Goal: Task Accomplishment & Management: Use online tool/utility

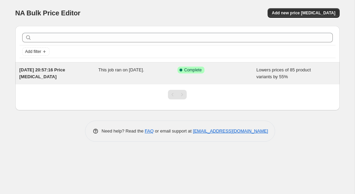
click at [190, 70] on span "Complete" at bounding box center [192, 69] width 17 height 5
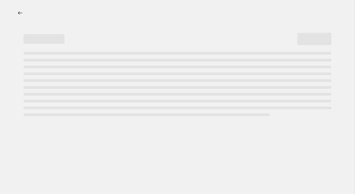
select select "percentage"
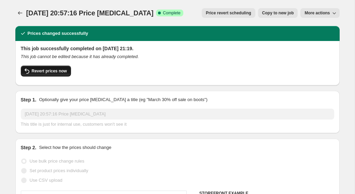
click at [48, 71] on span "Revert prices now" at bounding box center [49, 70] width 35 height 5
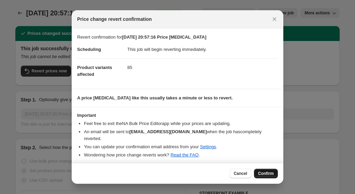
click at [218, 176] on span "Confirm" at bounding box center [266, 173] width 16 height 5
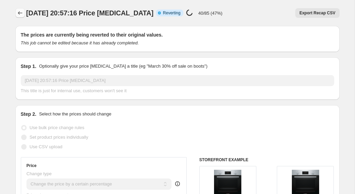
click at [20, 11] on icon "Price change jobs" at bounding box center [20, 13] width 7 height 7
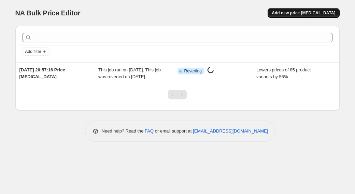
click at [218, 16] on button "Add new price [MEDICAL_DATA]" at bounding box center [304, 13] width 72 height 10
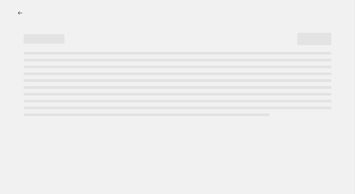
select select "percentage"
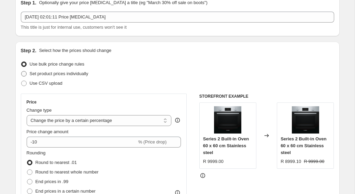
scroll to position [34, 0]
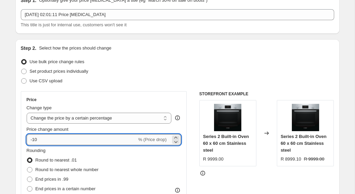
click at [55, 139] on input "-10" at bounding box center [82, 139] width 110 height 11
type input "-1"
type input "-40"
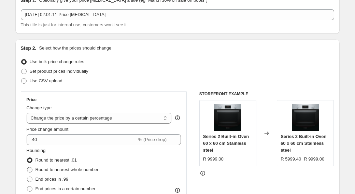
click at [81, 170] on span "Round to nearest whole number" at bounding box center [66, 169] width 63 height 5
click at [27, 167] on input "Round to nearest whole number" at bounding box center [27, 167] width 0 height 0
radio input "true"
click at [66, 178] on span "End prices in .99" at bounding box center [51, 178] width 33 height 5
click at [27, 177] on input "End prices in .99" at bounding box center [27, 176] width 0 height 0
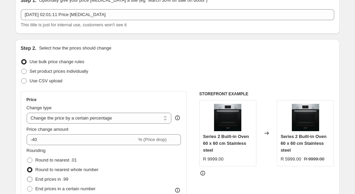
radio input "true"
click at [64, 171] on span "Round to nearest whole number" at bounding box center [66, 169] width 63 height 5
click at [27, 167] on input "Round to nearest whole number" at bounding box center [27, 167] width 0 height 0
radio input "true"
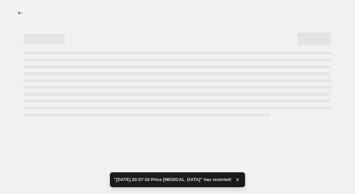
select select "percentage"
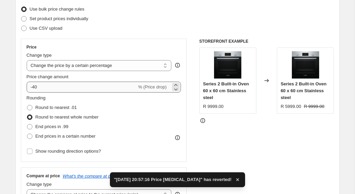
scroll to position [97, 0]
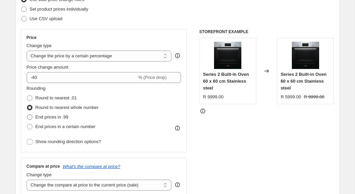
click at [54, 119] on span "End prices in .99" at bounding box center [51, 116] width 33 height 5
click at [27, 115] on input "End prices in .99" at bounding box center [27, 114] width 0 height 0
radio input "true"
click at [50, 110] on span "Round to nearest whole number" at bounding box center [66, 107] width 63 height 5
click at [27, 105] on input "Round to nearest whole number" at bounding box center [27, 105] width 0 height 0
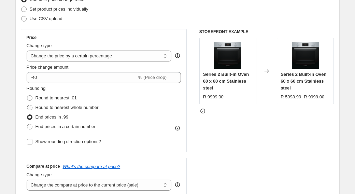
radio input "true"
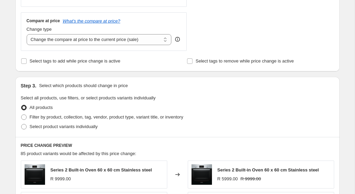
scroll to position [253, 0]
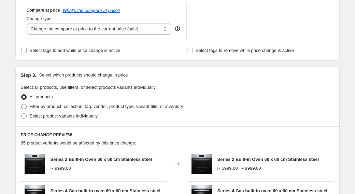
click at [54, 107] on span "Filter by product, collection, tag, vendor, product type, variant title, or inv…" at bounding box center [107, 106] width 154 height 5
click at [21, 104] on input "Filter by product, collection, tag, vendor, product type, variant title, or inv…" at bounding box center [21, 104] width 0 height 0
radio input "true"
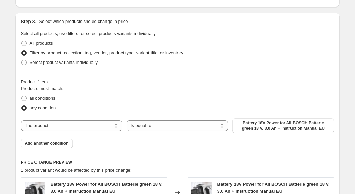
scroll to position [307, 0]
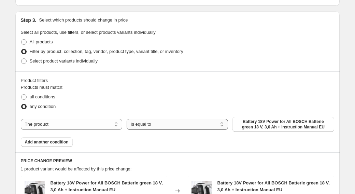
click at [144, 127] on select "Is equal to Is not equal to" at bounding box center [177, 124] width 101 height 11
click at [218, 120] on span "Battery 18V Power for All BOSCH Batterie green 18 V, 3,0 Ah + Instruction Manua…" at bounding box center [282, 124] width 93 height 11
click at [61, 123] on select "The product The product's collection The product's vendor The product's status …" at bounding box center [71, 124] width 101 height 11
select select "collection"
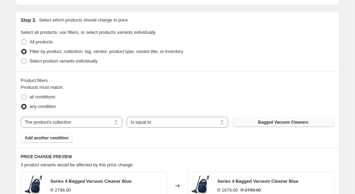
click at [218, 122] on button "Bagged Vacuum Cleaners" at bounding box center [282, 122] width 101 height 10
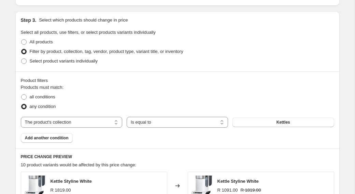
scroll to position [325, 0]
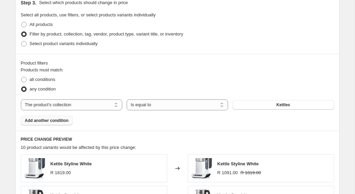
click at [57, 121] on span "Add another condition" at bounding box center [47, 120] width 44 height 5
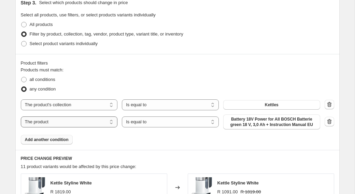
click at [109, 126] on select "The product The product's collection The product's vendor The product's status …" at bounding box center [69, 121] width 97 height 11
select select "collection"
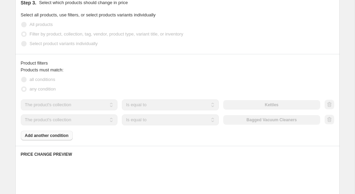
click at [218, 120] on button "Bagged Vacuum Cleaners" at bounding box center [271, 120] width 97 height 10
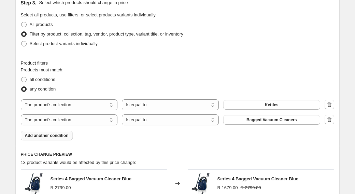
click at [63, 131] on button "Add another condition" at bounding box center [47, 136] width 52 height 10
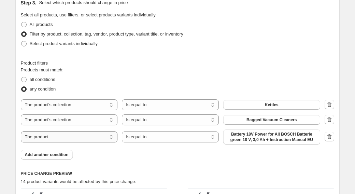
click at [74, 141] on select "The product The product's collection The product's vendor The product's status …" at bounding box center [69, 136] width 97 height 11
select select "collection"
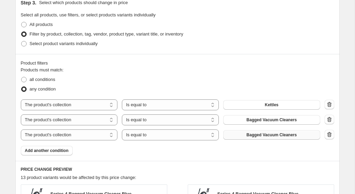
click at [218, 131] on button "Bagged Vacuum Cleaners" at bounding box center [271, 135] width 97 height 10
click at [61, 153] on button "Add another condition" at bounding box center [47, 151] width 52 height 10
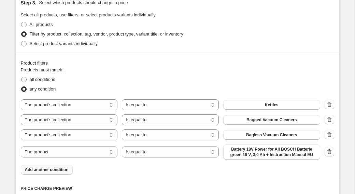
drag, startPoint x: 241, startPoint y: 149, endPoint x: 90, endPoint y: 158, distance: 151.4
click at [90, 158] on div "The product The product's collection The product's vendor The product's status …" at bounding box center [170, 151] width 299 height 15
click at [90, 157] on div "The product The product's collection The product's vendor The product's status …" at bounding box center [170, 151] width 299 height 15
click at [89, 154] on select "The product The product's collection The product's vendor The product's status …" at bounding box center [69, 151] width 97 height 11
select select "collection"
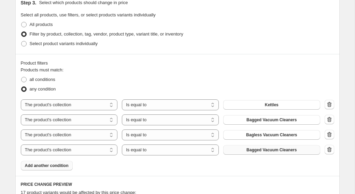
click at [218, 153] on button "Bagged Vacuum Cleaners" at bounding box center [271, 150] width 97 height 10
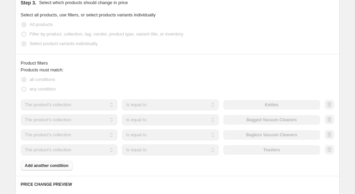
click at [48, 166] on div "Products must match: all conditions any condition The product The product's col…" at bounding box center [177, 119] width 313 height 104
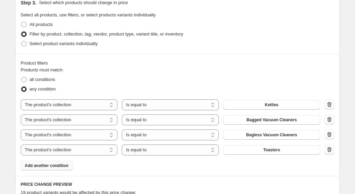
click at [48, 166] on span "Add another condition" at bounding box center [47, 165] width 44 height 5
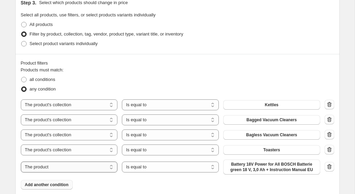
click at [58, 162] on select "The product The product's collection The product's vendor The product's status …" at bounding box center [69, 166] width 97 height 11
select select "collection"
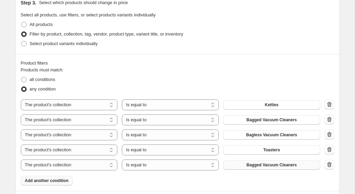
click at [218, 161] on button "Bagged Vacuum Cleaners" at bounding box center [271, 165] width 97 height 10
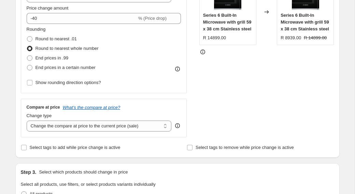
scroll to position [150, 0]
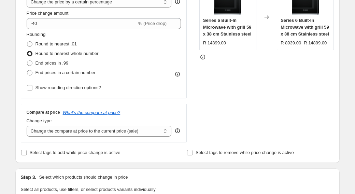
click at [60, 29] on div "Price Change type Change the price to a certain amount Change the price by a ce…" at bounding box center [104, 37] width 155 height 112
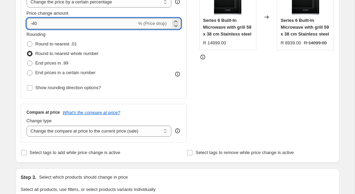
click at [59, 28] on input "-40" at bounding box center [82, 23] width 110 height 11
type input "-45"
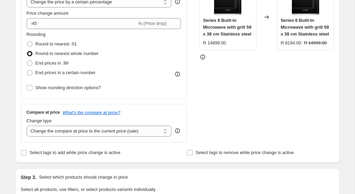
click at [147, 44] on div "Rounding Round to nearest .01 Round to nearest whole number End prices in .99 E…" at bounding box center [104, 54] width 155 height 46
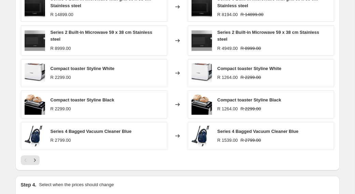
scroll to position [630, 0]
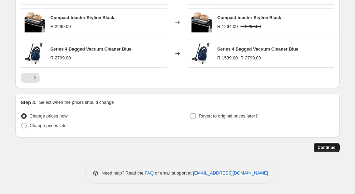
click at [218, 143] on button "Continue" at bounding box center [327, 148] width 26 height 10
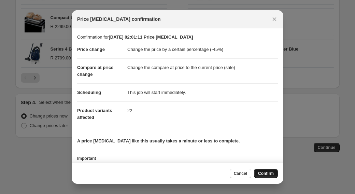
click at [218, 175] on span "Confirm" at bounding box center [266, 173] width 16 height 5
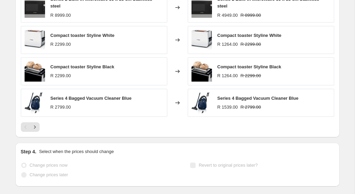
select select "percentage"
select select "collection"
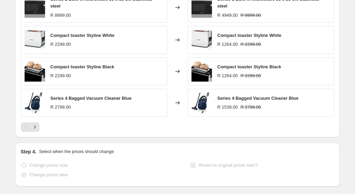
select select "collection"
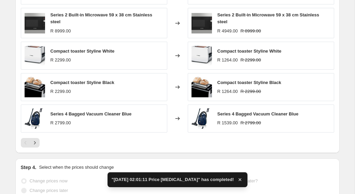
scroll to position [0, 0]
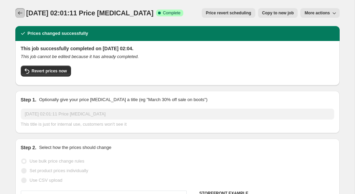
click at [24, 13] on button "Price change jobs" at bounding box center [20, 13] width 10 height 10
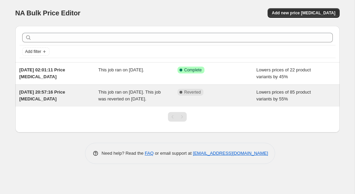
click at [162, 96] on div "This job ran on 9 October 2025. This job was reverted on 10 October 2025." at bounding box center [137, 96] width 79 height 14
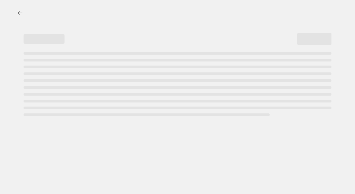
select select "percentage"
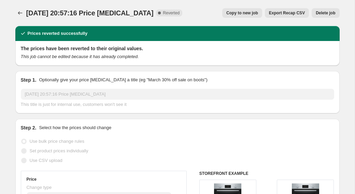
click at [218, 15] on span "Delete job" at bounding box center [325, 12] width 19 height 5
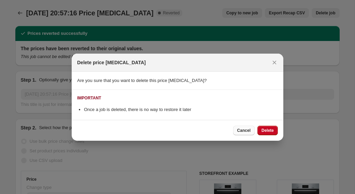
click at [218, 134] on button "Cancel" at bounding box center [243, 131] width 21 height 10
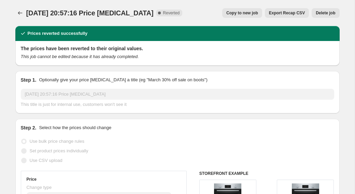
click at [218, 7] on div "9 Oct 2025, 20:57:16 Price change job. This page is ready 9 Oct 2025, 20:57:16 …" at bounding box center [177, 13] width 324 height 26
click at [218, 11] on span "Delete job" at bounding box center [325, 12] width 19 height 5
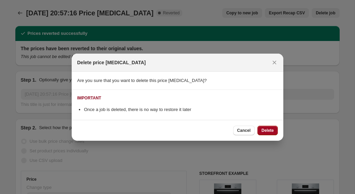
click at [218, 126] on button "Delete" at bounding box center [267, 131] width 20 height 10
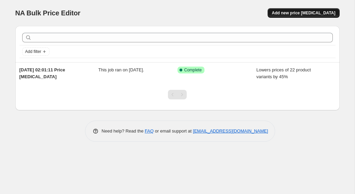
click at [218, 12] on span "Add new price [MEDICAL_DATA]" at bounding box center [303, 12] width 63 height 5
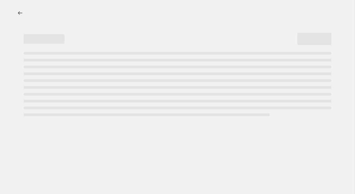
select select "percentage"
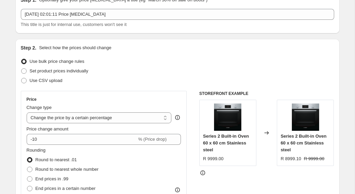
scroll to position [49, 0]
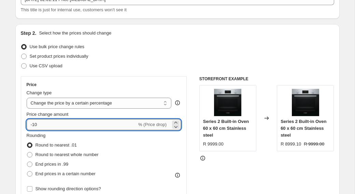
click at [61, 125] on input "-10" at bounding box center [82, 124] width 110 height 11
type input "-1"
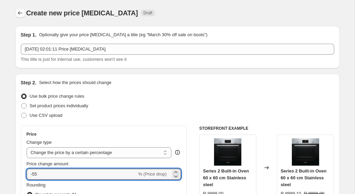
type input "-55"
click at [17, 11] on icon "Price change jobs" at bounding box center [20, 13] width 7 height 7
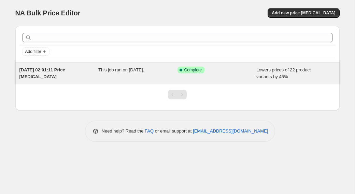
click at [110, 67] on span "This job ran on [DATE]." at bounding box center [121, 69] width 46 height 5
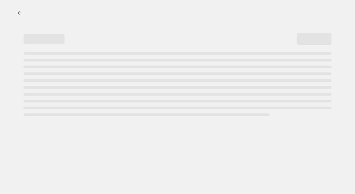
select select "percentage"
select select "collection"
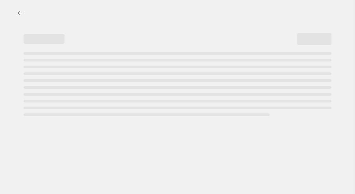
select select "collection"
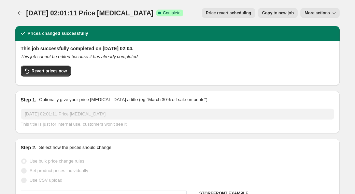
click at [218, 10] on button "More actions" at bounding box center [319, 13] width 39 height 10
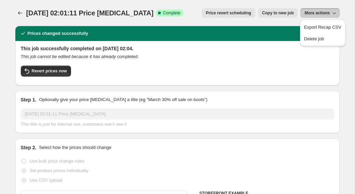
click at [218, 8] on div "10 Oct 2025, 02:01:11 Price change job. This page is ready 10 Oct 2025, 02:01:1…" at bounding box center [177, 13] width 324 height 26
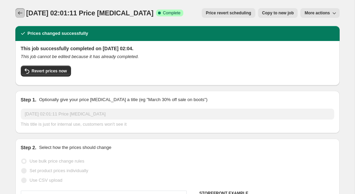
click at [23, 11] on icon "Price change jobs" at bounding box center [20, 13] width 7 height 7
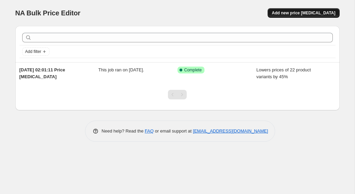
click at [218, 12] on span "Add new price [MEDICAL_DATA]" at bounding box center [303, 12] width 63 height 5
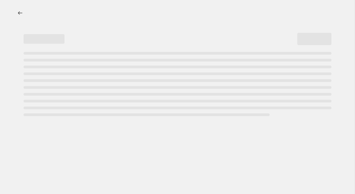
select select "percentage"
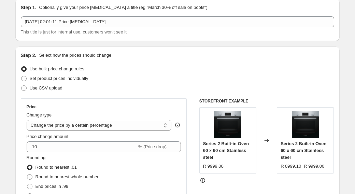
scroll to position [43, 0]
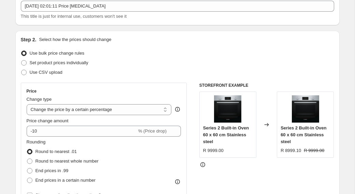
click at [63, 139] on fieldset "Rounding Round to nearest .01 Round to nearest whole number End prices in .99 E…" at bounding box center [63, 162] width 72 height 46
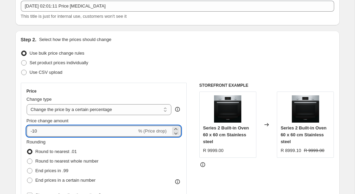
click at [63, 136] on input "-10" at bounding box center [82, 131] width 110 height 11
type input "-1"
type input "-55"
click at [72, 164] on span "Round to nearest whole number" at bounding box center [66, 161] width 63 height 7
click at [27, 159] on input "Round to nearest whole number" at bounding box center [27, 158] width 0 height 0
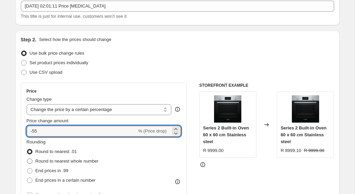
radio input "true"
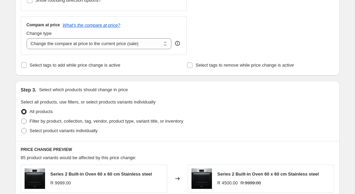
scroll to position [240, 0]
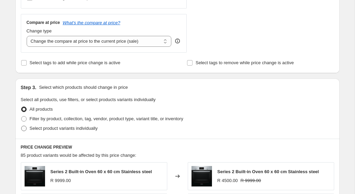
click at [66, 129] on span "Select product variants individually" at bounding box center [64, 128] width 68 height 5
click at [21, 126] on input "Select product variants individually" at bounding box center [21, 126] width 0 height 0
radio input "true"
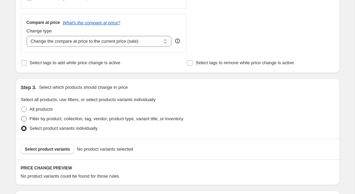
click at [62, 120] on span "Filter by product, collection, tag, vendor, product type, variant title, or inv…" at bounding box center [107, 118] width 154 height 5
click at [21, 116] on input "Filter by product, collection, tag, vendor, product type, variant title, or inv…" at bounding box center [21, 116] width 0 height 0
radio input "true"
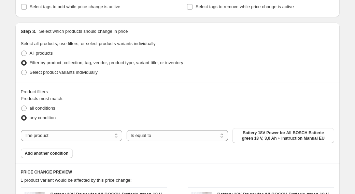
scroll to position [297, 0]
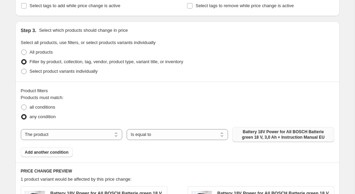
click at [218, 131] on span "Battery 18V Power for All BOSCH Batterie green 18 V, 3,0 Ah + Instruction Manua…" at bounding box center [282, 134] width 93 height 11
click at [91, 132] on select "The product The product's collection The product's vendor The product's status …" at bounding box center [71, 134] width 101 height 11
select select "collection"
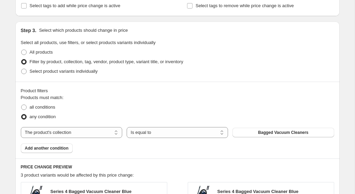
click at [218, 131] on span "Bagged Vacuum Cleaners" at bounding box center [283, 132] width 50 height 5
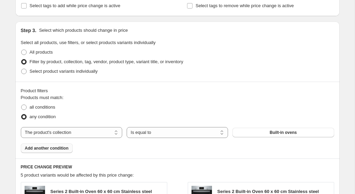
click at [65, 148] on span "Add another condition" at bounding box center [47, 147] width 44 height 5
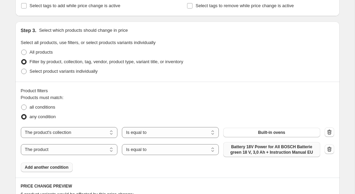
click at [218, 152] on span "Battery 18V Power for All BOSCH Batterie green 18 V, 3,0 Ah + Instruction Manua…" at bounding box center [271, 149] width 89 height 11
click at [33, 145] on select "The product The product's collection The product's vendor The product's status …" at bounding box center [69, 149] width 97 height 11
select select "collection"
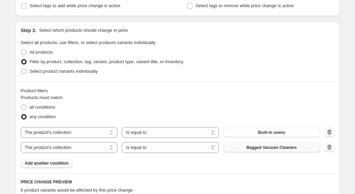
click at [218, 147] on span "Bagged Vacuum Cleaners" at bounding box center [271, 147] width 50 height 5
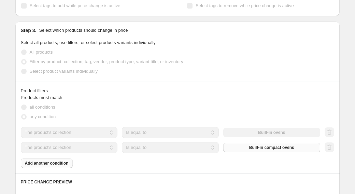
click at [48, 164] on div "Products must match: all conditions any condition The product The product's col…" at bounding box center [177, 131] width 313 height 74
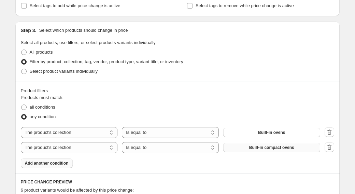
click at [48, 164] on span "Add another condition" at bounding box center [47, 162] width 44 height 5
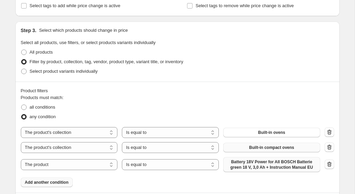
click at [218, 164] on span "Battery 18V Power for All BOSCH Batterie green 18 V, 3,0 Ah + Instruction Manua…" at bounding box center [271, 164] width 89 height 11
click at [33, 162] on select "The product The product's collection The product's vendor The product's status …" at bounding box center [69, 164] width 97 height 11
select select "collection"
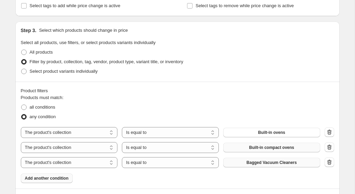
click at [218, 160] on span "Bagged Vacuum Cleaners" at bounding box center [271, 162] width 50 height 5
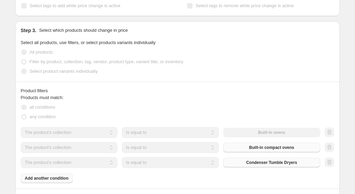
click at [61, 175] on div "Products must match: all conditions any condition The product The product's col…" at bounding box center [177, 138] width 313 height 89
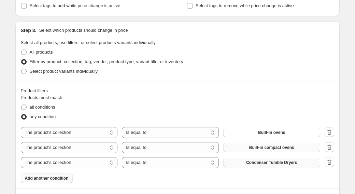
click at [61, 177] on span "Add another condition" at bounding box center [47, 177] width 44 height 5
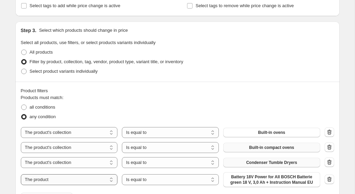
click at [72, 177] on select "The product The product's collection The product's vendor The product's status …" at bounding box center [69, 179] width 97 height 11
select select "collection"
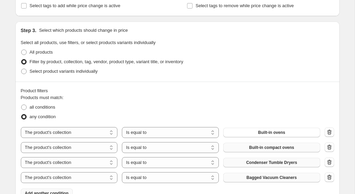
click at [218, 176] on button "Bagged Vacuum Cleaners" at bounding box center [271, 178] width 97 height 10
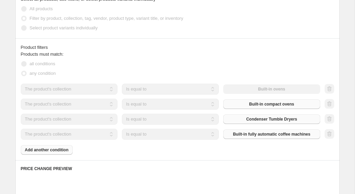
scroll to position [356, 0]
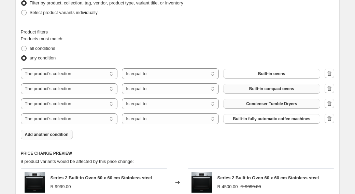
click at [57, 138] on button "Add another condition" at bounding box center [47, 135] width 52 height 10
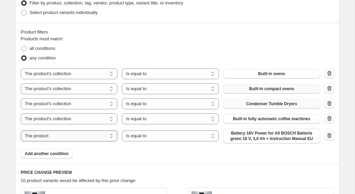
click at [73, 135] on select "The product The product's collection The product's vendor The product's status …" at bounding box center [69, 135] width 97 height 11
select select "collection"
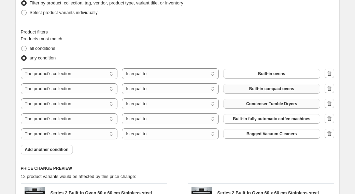
click at [218, 136] on button "Bagged Vacuum Cleaners" at bounding box center [271, 134] width 97 height 10
click at [58, 147] on span "Add another condition" at bounding box center [47, 149] width 44 height 5
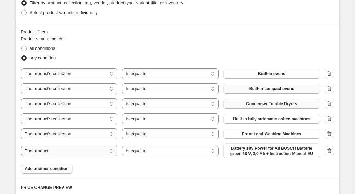
click at [60, 151] on select "The product The product's collection The product's vendor The product's status …" at bounding box center [69, 150] width 97 height 11
select select "collection"
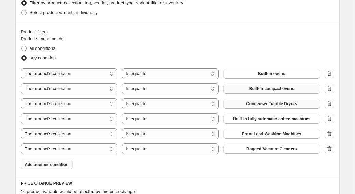
click at [218, 147] on span "Bagged Vacuum Cleaners" at bounding box center [271, 148] width 50 height 5
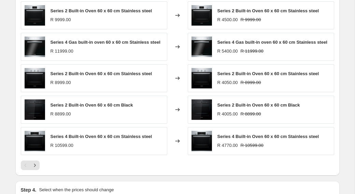
scroll to position [642, 0]
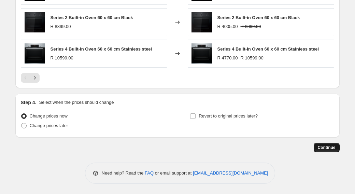
click at [218, 149] on span "Continue" at bounding box center [327, 147] width 18 height 5
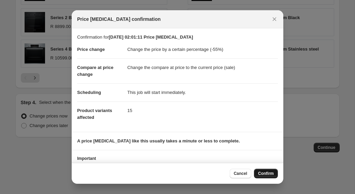
click at [218, 172] on span "Confirm" at bounding box center [266, 173] width 16 height 5
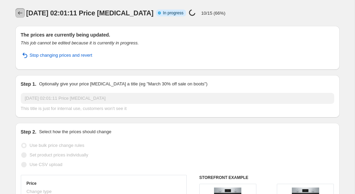
click at [20, 9] on button "Price change jobs" at bounding box center [20, 13] width 10 height 10
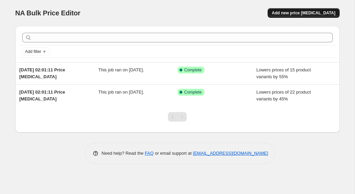
click at [290, 16] on button "Add new price [MEDICAL_DATA]" at bounding box center [304, 13] width 72 height 10
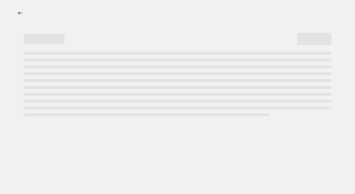
select select "percentage"
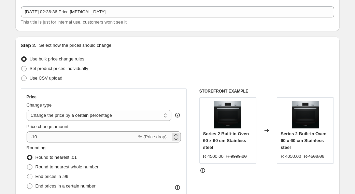
scroll to position [39, 0]
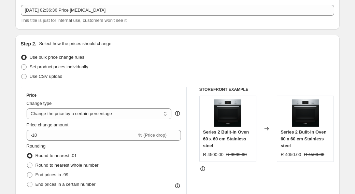
click at [47, 129] on div "Price change amount -10 % (Price drop)" at bounding box center [104, 130] width 155 height 19
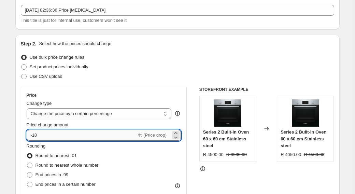
click at [47, 133] on input "-10" at bounding box center [82, 135] width 110 height 11
type input "-4"
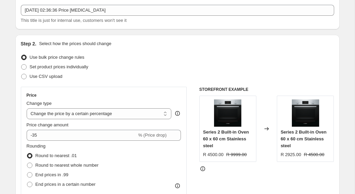
click at [117, 151] on div "Rounding Round to nearest .01 Round to nearest whole number End prices in .99 E…" at bounding box center [104, 166] width 155 height 46
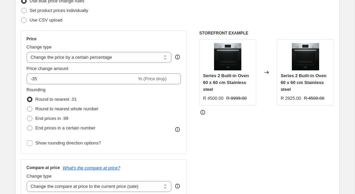
scroll to position [97, 0]
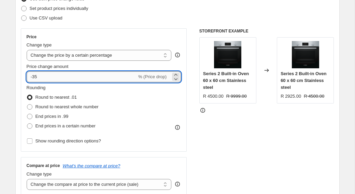
click at [84, 79] on input "-35" at bounding box center [82, 76] width 110 height 11
type input "-30"
click at [70, 112] on div "End prices in .99" at bounding box center [63, 117] width 72 height 10
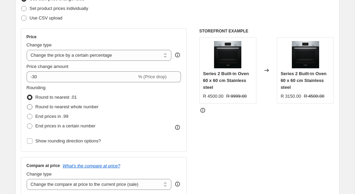
click at [70, 106] on span "Round to nearest whole number" at bounding box center [66, 106] width 63 height 5
click at [27, 104] on input "Round to nearest whole number" at bounding box center [27, 104] width 0 height 0
radio input "true"
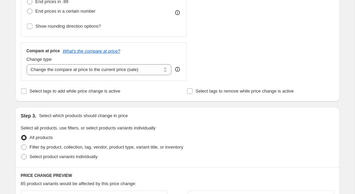
scroll to position [213, 0]
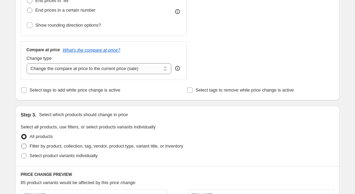
click at [37, 143] on span "Filter by product, collection, tag, vendor, product type, variant title, or inv…" at bounding box center [107, 145] width 154 height 5
click at [21, 143] on input "Filter by product, collection, tag, vendor, product type, variant title, or inv…" at bounding box center [21, 143] width 0 height 0
radio input "true"
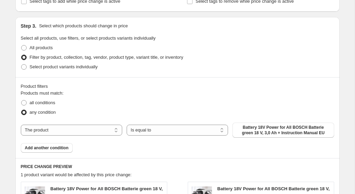
scroll to position [302, 0]
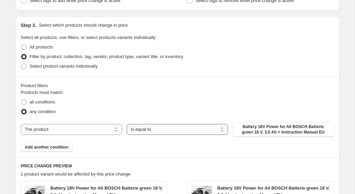
click at [137, 125] on select "Is equal to Is not equal to" at bounding box center [177, 129] width 101 height 11
click at [127, 124] on select "Is equal to Is not equal to" at bounding box center [177, 129] width 101 height 11
click at [99, 125] on select "The product The product's collection The product's vendor The product's status …" at bounding box center [71, 129] width 101 height 11
select select "collection"
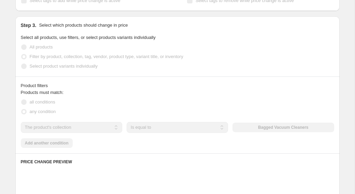
click at [250, 128] on div "The product The product's collection The product's vendor The product's status …" at bounding box center [177, 127] width 313 height 11
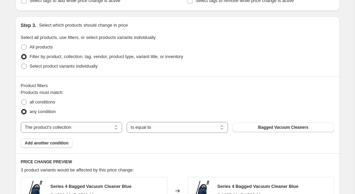
click at [250, 128] on button "Bagged Vacuum Cleaners" at bounding box center [282, 128] width 101 height 10
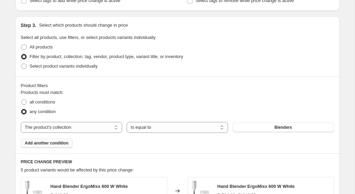
click at [41, 143] on span "Add another condition" at bounding box center [47, 142] width 44 height 5
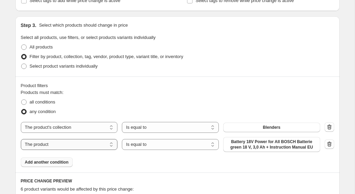
click at [49, 143] on select "The product The product's collection The product's vendor The product's status …" at bounding box center [69, 144] width 97 height 11
select select "collection"
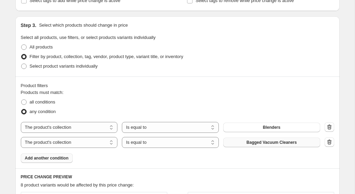
click at [241, 143] on button "Bagged Vacuum Cleaners" at bounding box center [271, 143] width 97 height 10
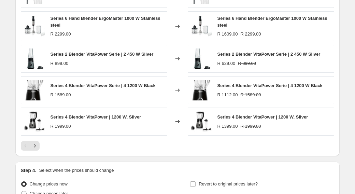
scroll to position [582, 0]
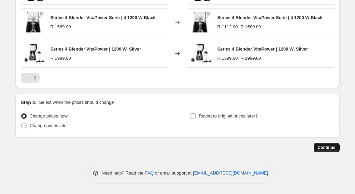
click at [326, 150] on button "Continue" at bounding box center [327, 148] width 26 height 10
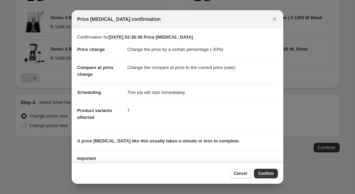
click at [268, 168] on div "Cancel Confirm" at bounding box center [178, 173] width 212 height 21
click at [266, 173] on span "Confirm" at bounding box center [266, 173] width 16 height 5
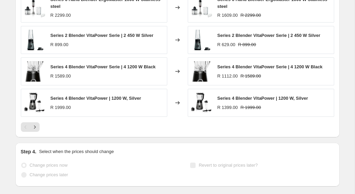
scroll to position [600, 0]
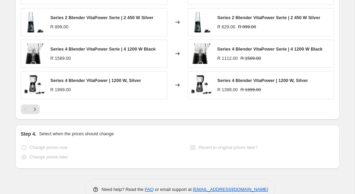
select select "percentage"
select select "collection"
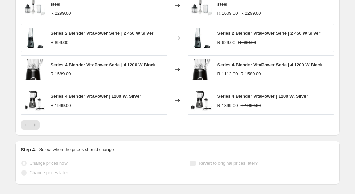
scroll to position [0, 0]
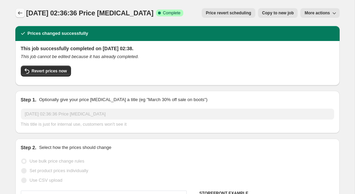
click at [23, 12] on icon "Price change jobs" at bounding box center [20, 13] width 7 height 7
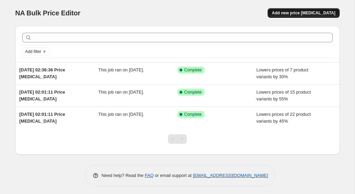
click at [303, 14] on span "Add new price [MEDICAL_DATA]" at bounding box center [303, 12] width 63 height 5
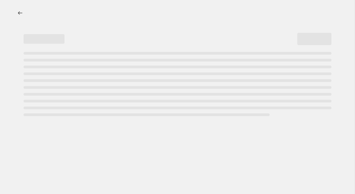
select select "percentage"
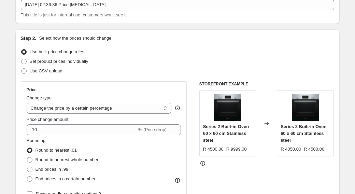
scroll to position [68, 0]
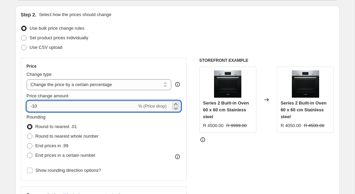
click at [49, 103] on input "-10" at bounding box center [82, 106] width 110 height 11
type input "-1"
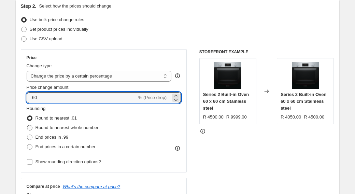
type input "-60"
click at [52, 125] on span "Round to nearest whole number" at bounding box center [66, 127] width 63 height 5
click at [27, 125] on input "Round to nearest whole number" at bounding box center [27, 125] width 0 height 0
radio input "true"
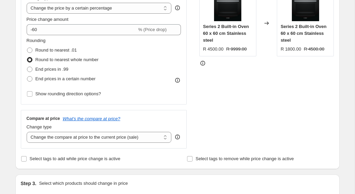
scroll to position [266, 0]
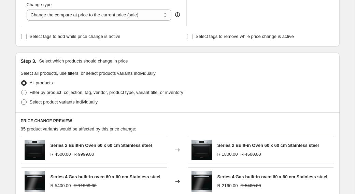
click at [54, 103] on span "Select product variants individually" at bounding box center [64, 101] width 68 height 5
click at [21, 100] on input "Select product variants individually" at bounding box center [21, 99] width 0 height 0
radio input "true"
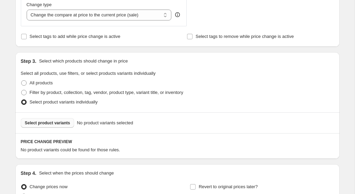
click at [58, 120] on span "Select product variants" at bounding box center [47, 122] width 45 height 5
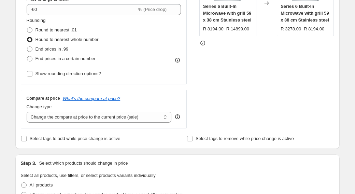
scroll to position [98, 0]
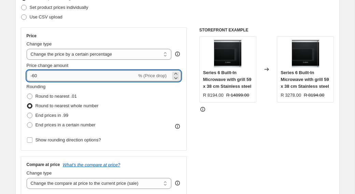
click at [62, 76] on input "-60" at bounding box center [82, 75] width 110 height 11
type input "-6"
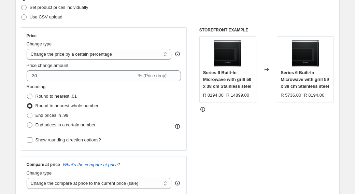
click at [149, 117] on div "Rounding Round to nearest .01 Round to nearest whole number End prices in .99 E…" at bounding box center [104, 106] width 155 height 46
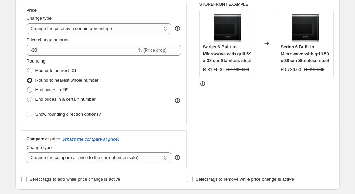
scroll to position [28, 0]
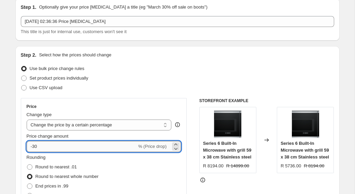
click at [70, 146] on input "-30" at bounding box center [82, 146] width 110 height 11
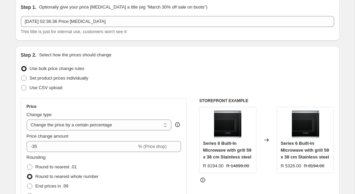
click at [109, 164] on div "Rounding Round to nearest .01 Round to nearest whole number End prices in .99 E…" at bounding box center [104, 177] width 155 height 46
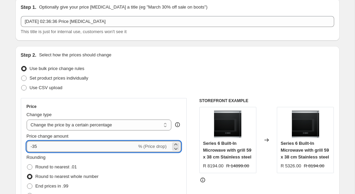
click at [66, 147] on input "-35" at bounding box center [82, 146] width 110 height 11
type input "-3"
type input "-40"
click at [114, 164] on div "Rounding Round to nearest .01 Round to nearest whole number End prices in .99 E…" at bounding box center [104, 177] width 155 height 46
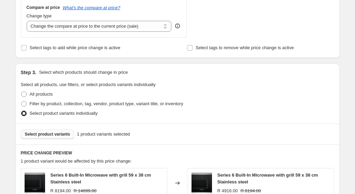
scroll to position [386, 0]
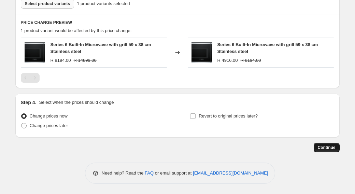
click at [330, 143] on button "Continue" at bounding box center [327, 148] width 26 height 10
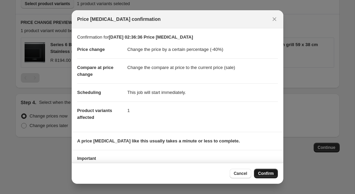
click at [259, 174] on span "Confirm" at bounding box center [266, 173] width 16 height 5
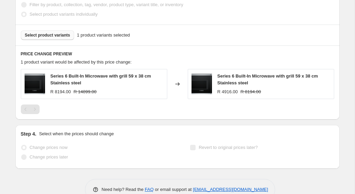
select select "percentage"
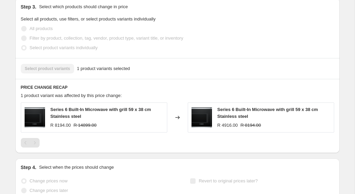
scroll to position [0, 0]
